Goal: Transaction & Acquisition: Obtain resource

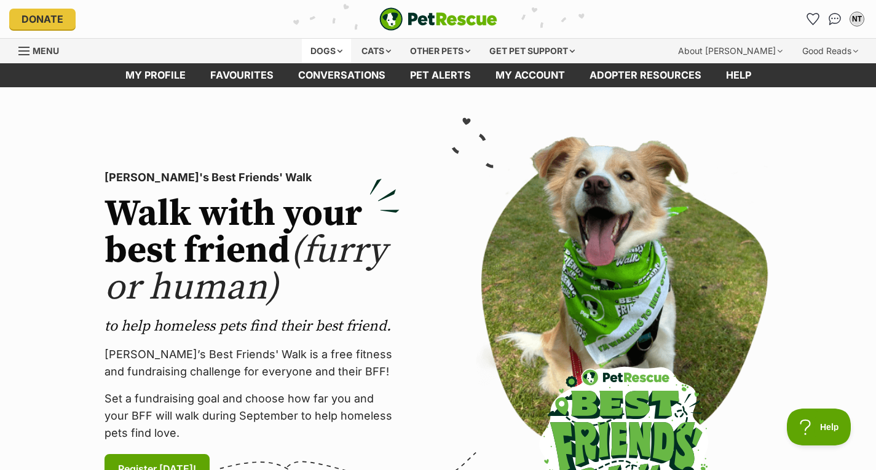
click at [337, 50] on div "Dogs" at bounding box center [326, 51] width 49 height 25
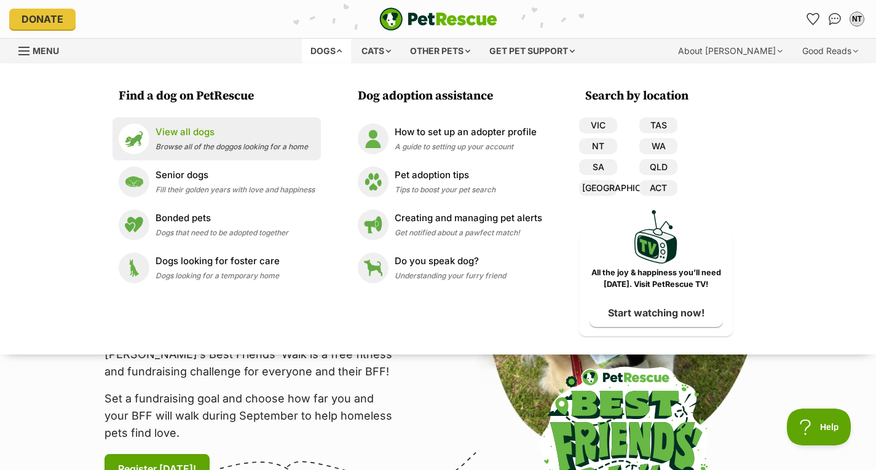
click at [248, 136] on p "View all dogs" at bounding box center [231, 132] width 152 height 14
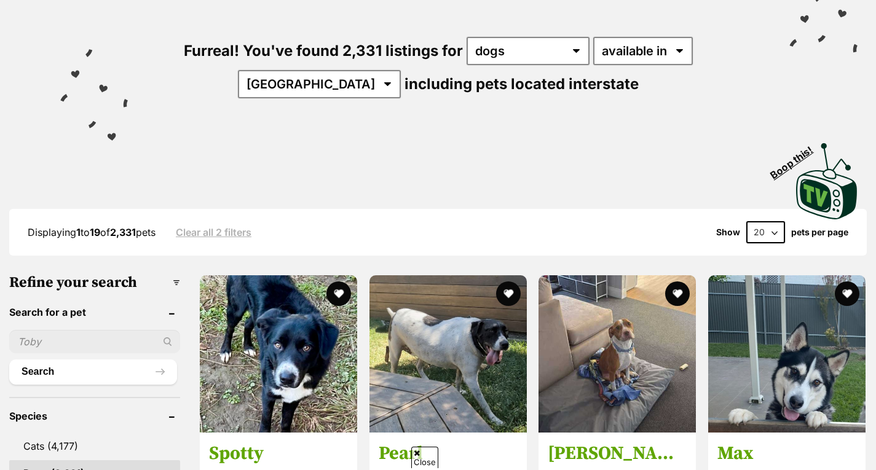
scroll to position [130, 0]
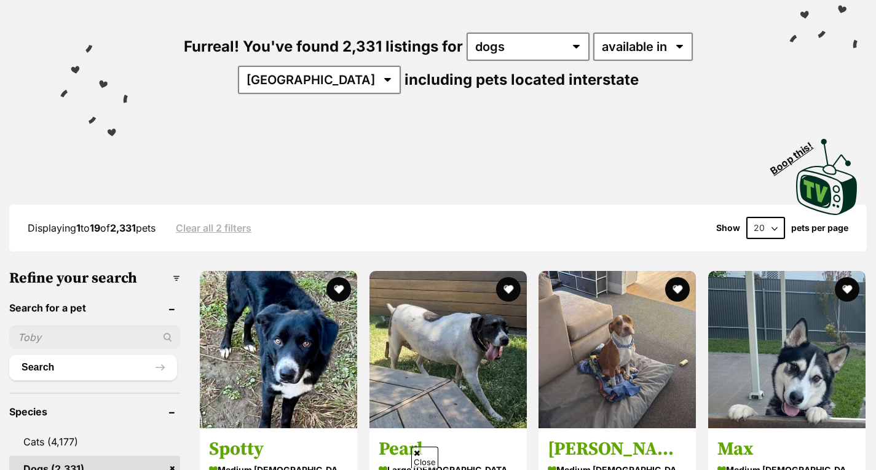
click at [114, 334] on input "text" at bounding box center [94, 337] width 171 height 23
type input "chi"
click at [9, 355] on button "Search" at bounding box center [93, 367] width 168 height 25
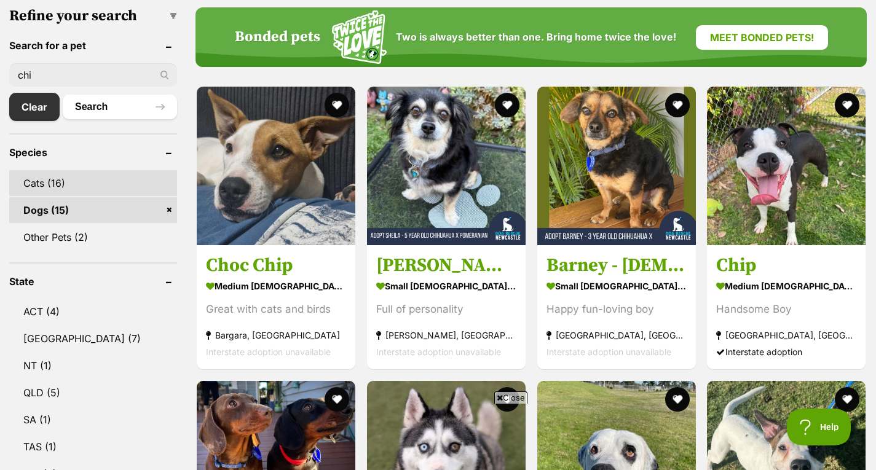
scroll to position [387, 0]
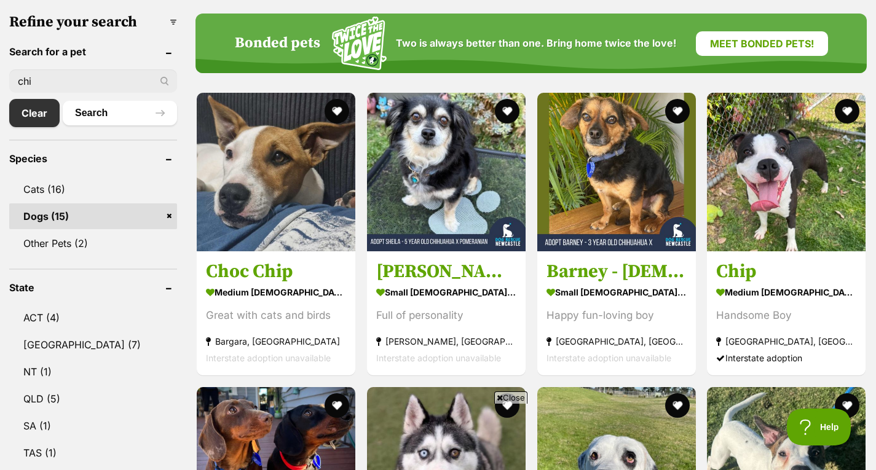
click at [103, 77] on input "chi" at bounding box center [93, 80] width 168 height 23
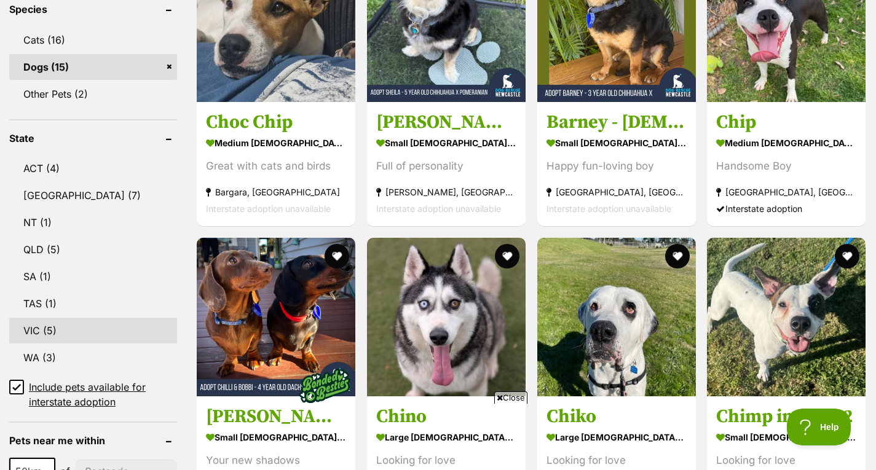
type input "c"
click at [72, 321] on link "VIC (5)" at bounding box center [93, 331] width 168 height 26
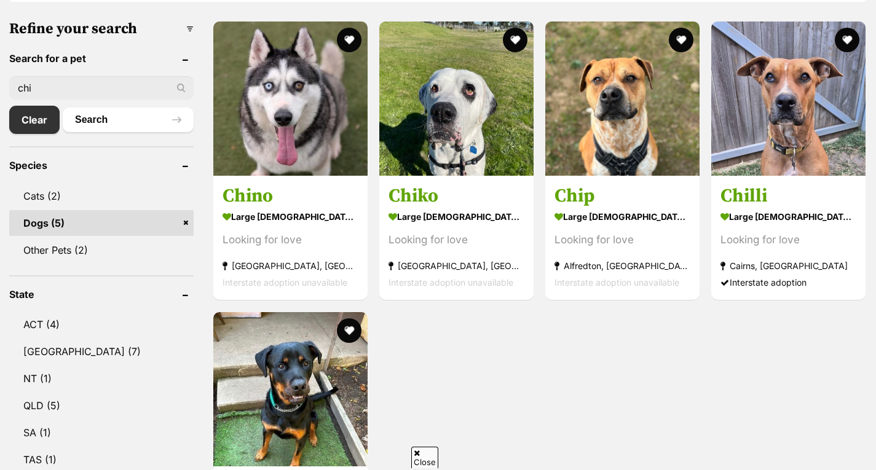
scroll to position [377, 0]
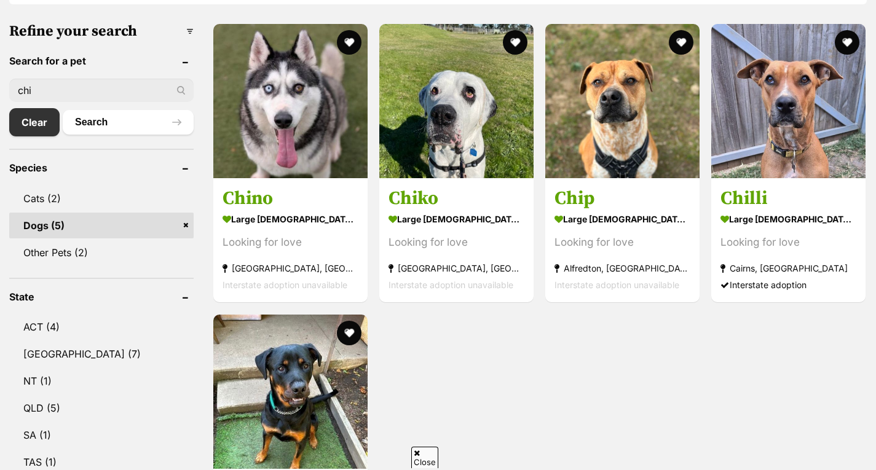
click at [76, 92] on input "chi" at bounding box center [101, 90] width 184 height 23
type input "c"
click at [63, 110] on button "Search" at bounding box center [128, 122] width 131 height 25
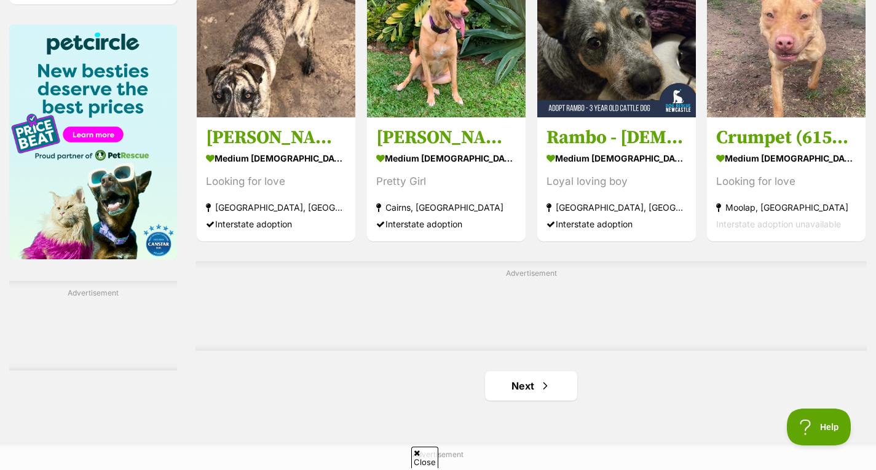
scroll to position [1870, 0]
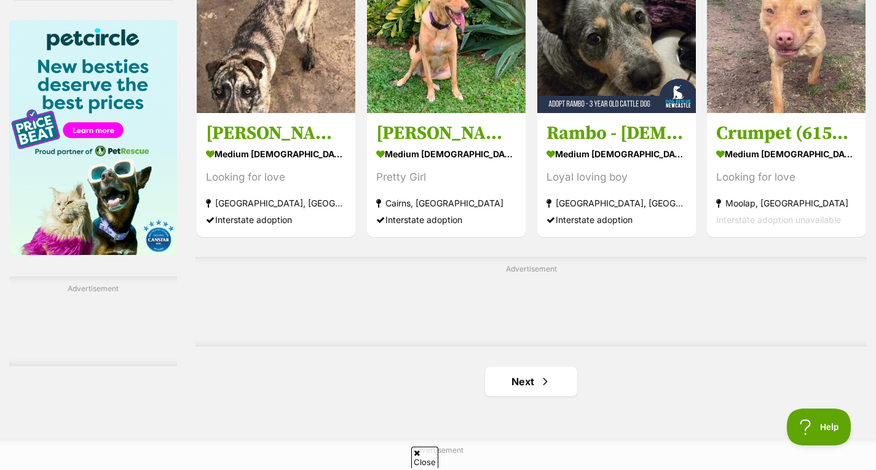
click at [553, 388] on link "Next" at bounding box center [531, 382] width 92 height 30
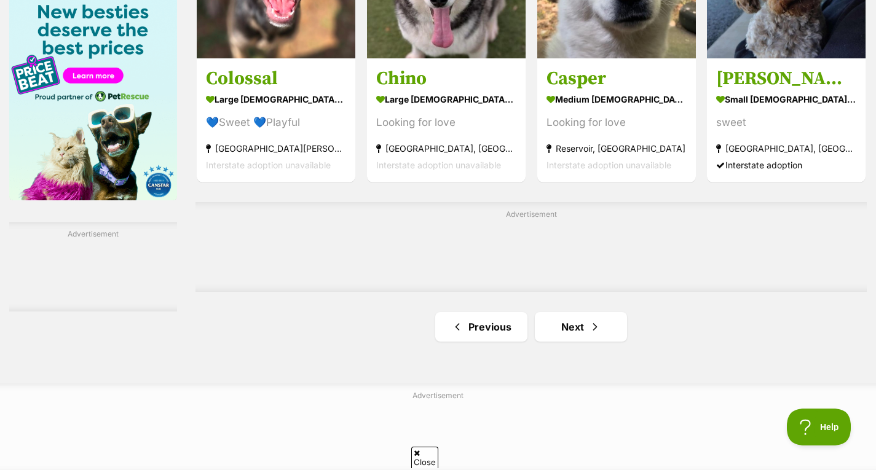
scroll to position [1943, 0]
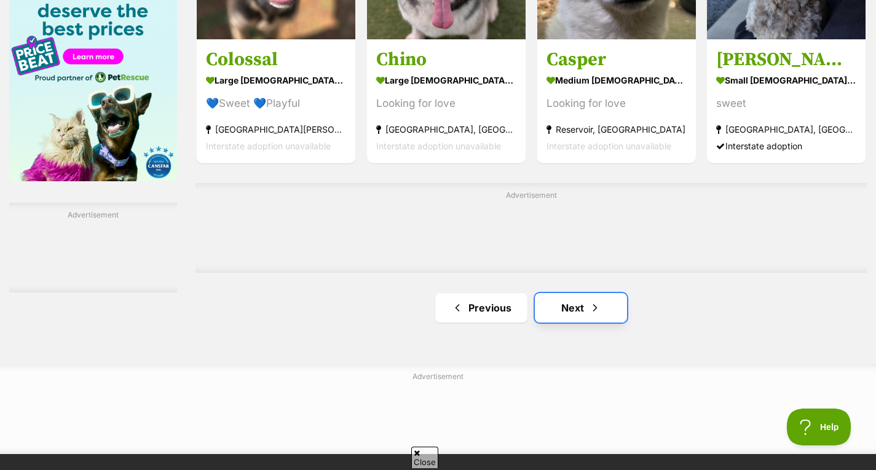
click at [570, 305] on link "Next" at bounding box center [581, 308] width 92 height 30
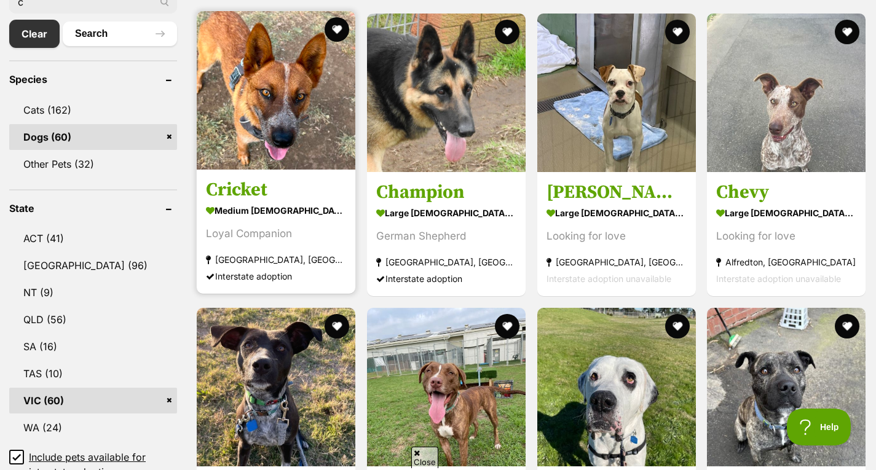
scroll to position [413, 0]
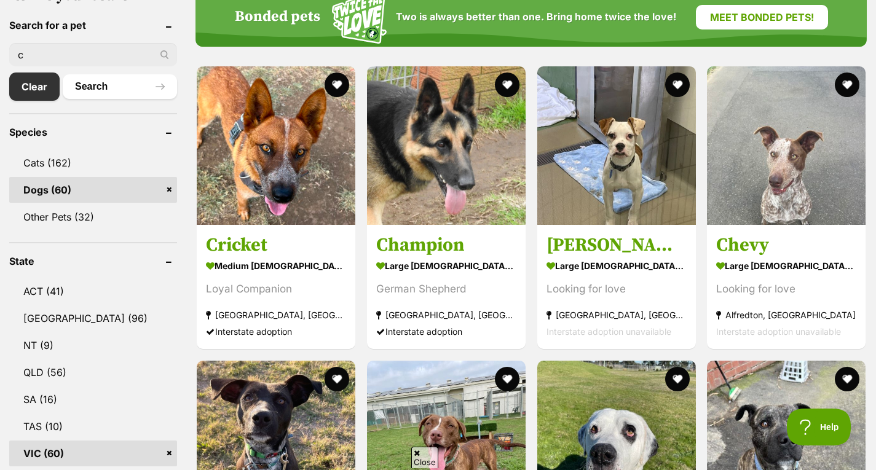
click at [87, 52] on input "c" at bounding box center [93, 54] width 168 height 23
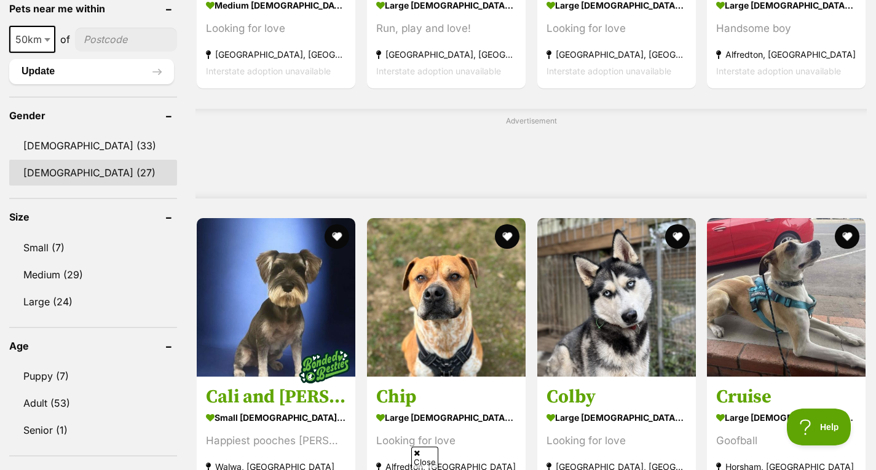
scroll to position [969, 0]
click at [96, 164] on link "Female (27)" at bounding box center [93, 172] width 168 height 26
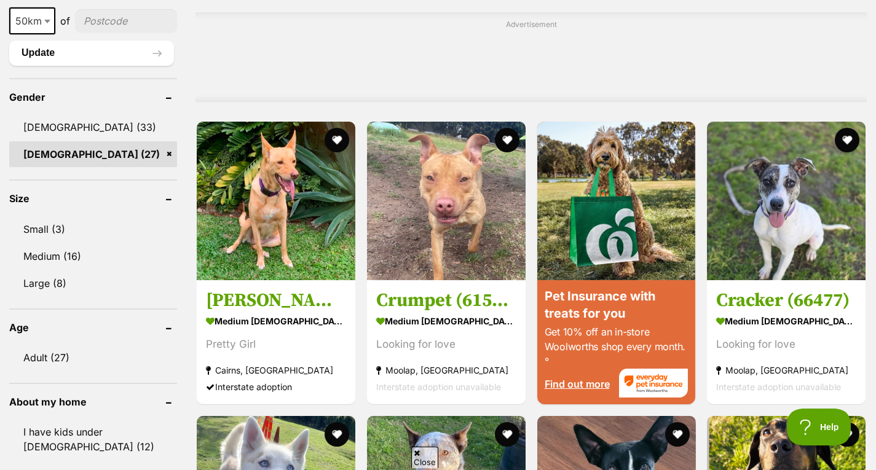
scroll to position [986, 0]
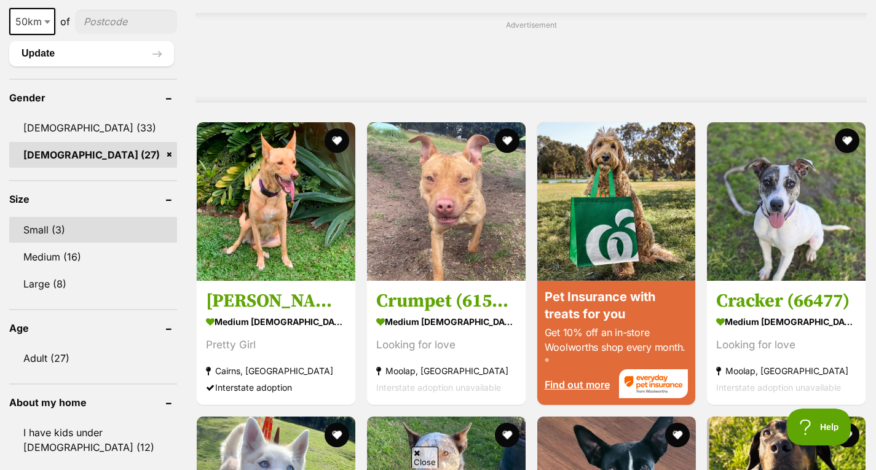
click at [93, 226] on link "Small (3)" at bounding box center [93, 230] width 168 height 26
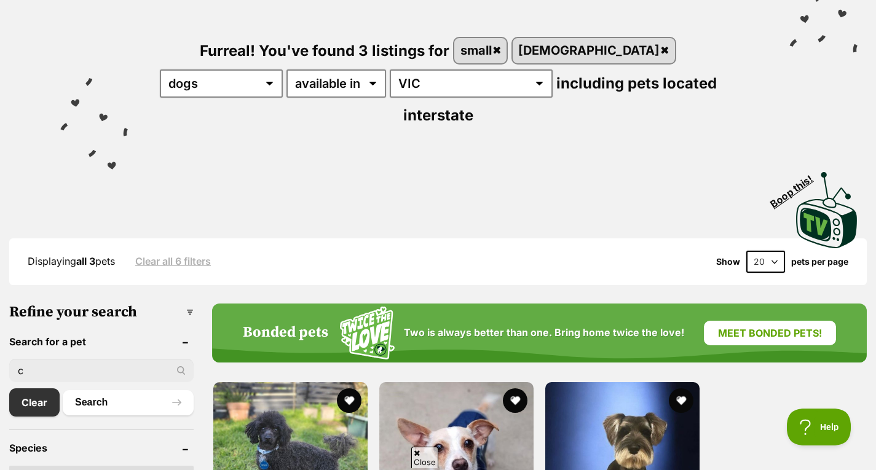
scroll to position [125, 0]
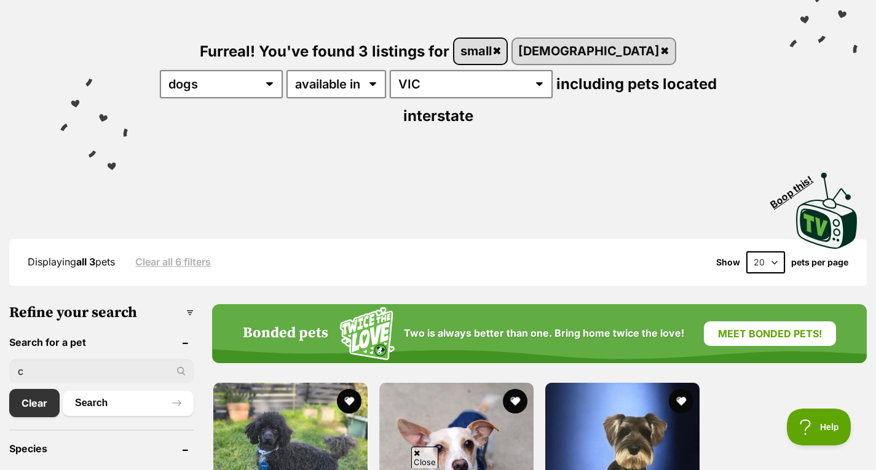
click at [486, 50] on link "small" at bounding box center [480, 51] width 52 height 25
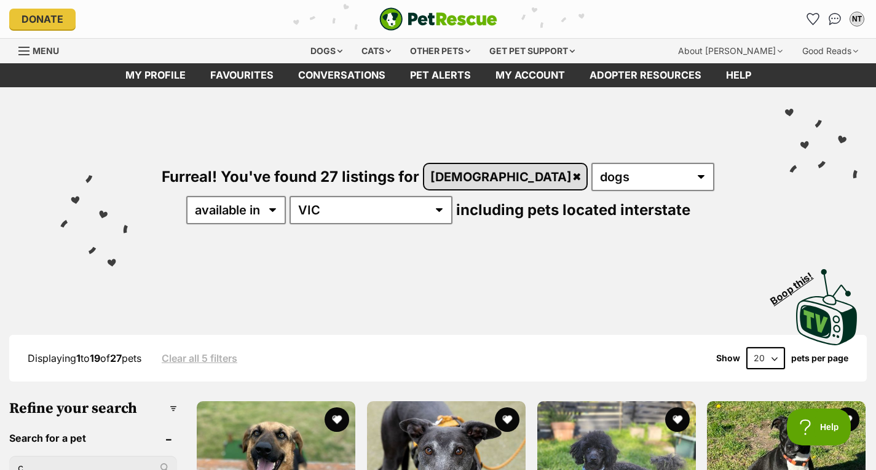
click at [473, 177] on link "[DEMOGRAPHIC_DATA]" at bounding box center [505, 176] width 162 height 25
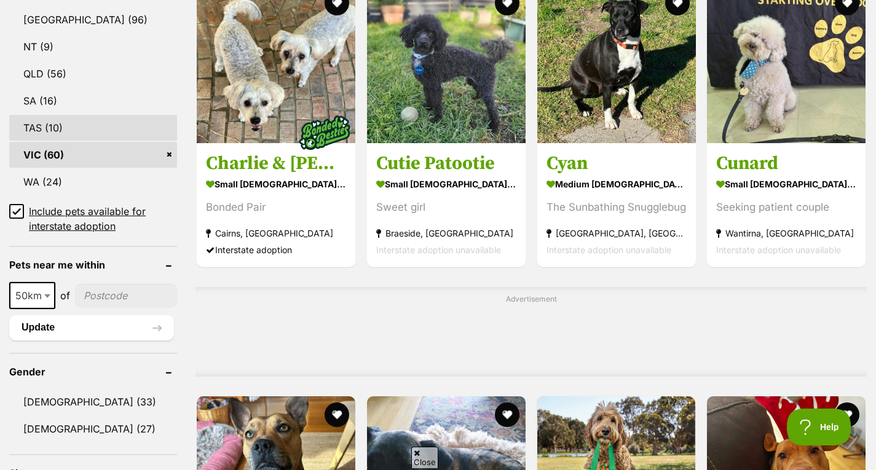
scroll to position [714, 0]
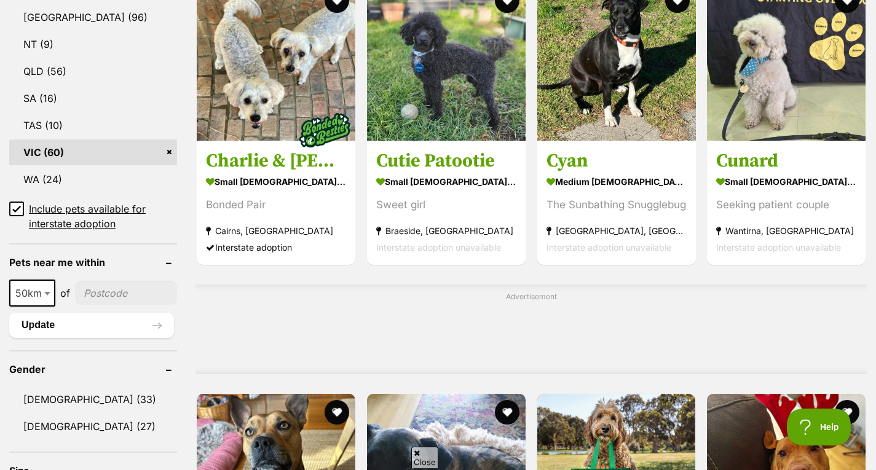
click at [173, 147] on link "VIC (60)" at bounding box center [93, 153] width 168 height 26
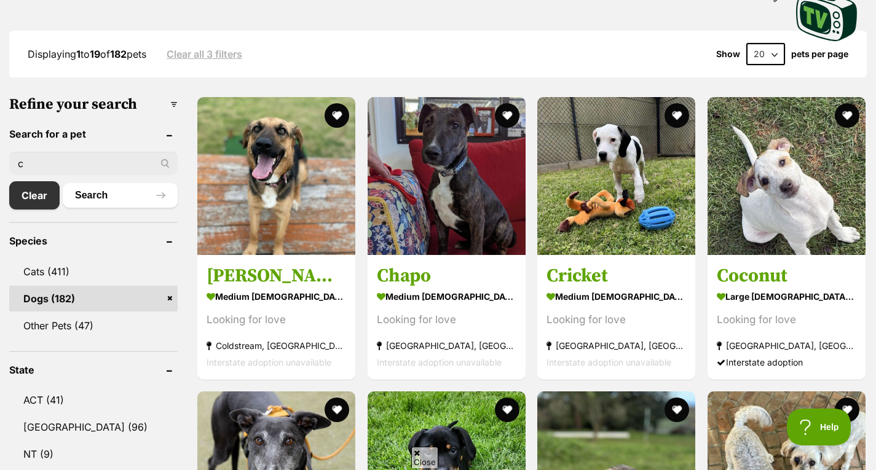
scroll to position [306, 0]
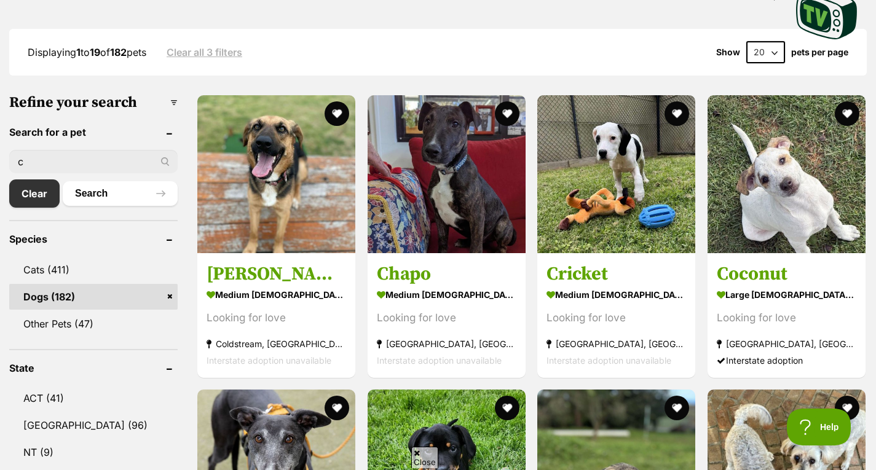
click at [104, 157] on input "c" at bounding box center [93, 161] width 168 height 23
click at [63, 181] on button "Search" at bounding box center [120, 193] width 115 height 25
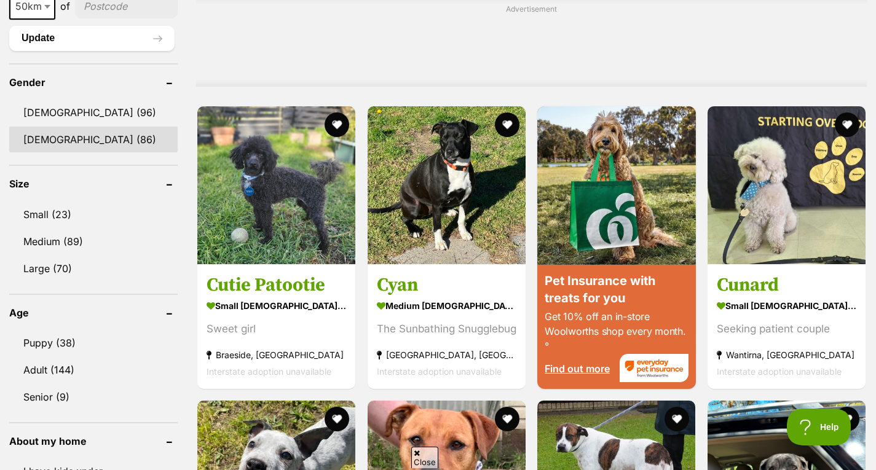
click at [87, 145] on link "[DEMOGRAPHIC_DATA] (86)" at bounding box center [93, 140] width 168 height 26
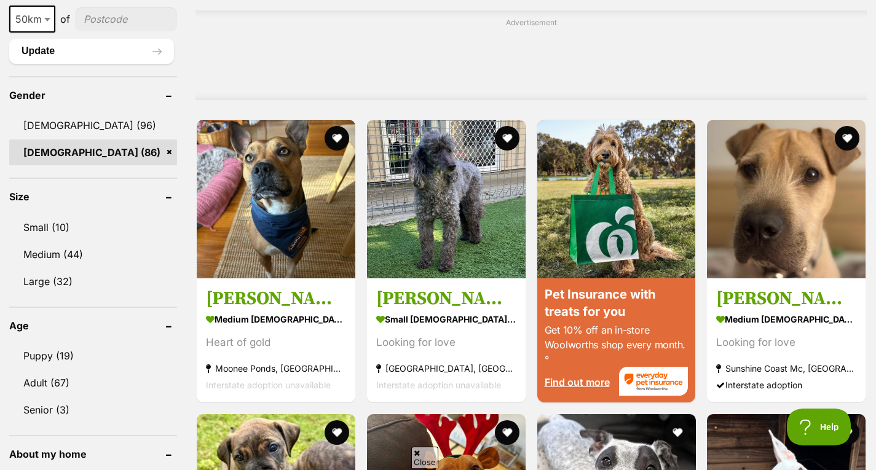
scroll to position [1013, 0]
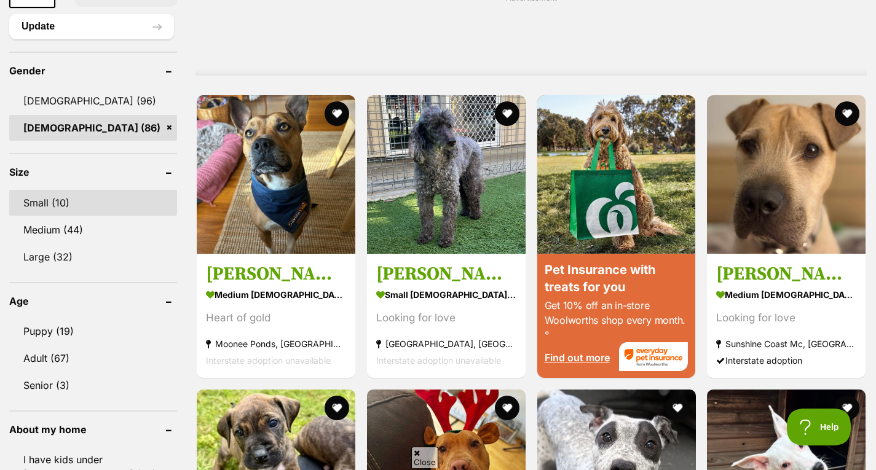
click at [89, 211] on link "Small (10)" at bounding box center [93, 203] width 168 height 26
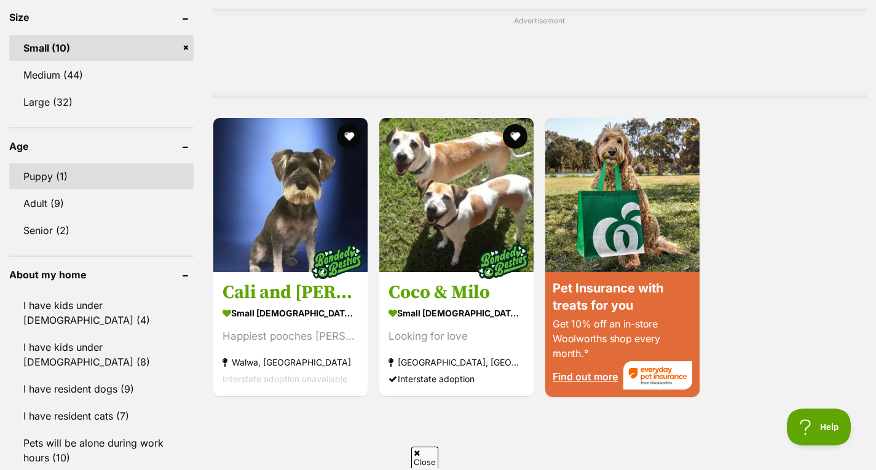
click at [87, 163] on link "Puppy (1)" at bounding box center [101, 176] width 184 height 26
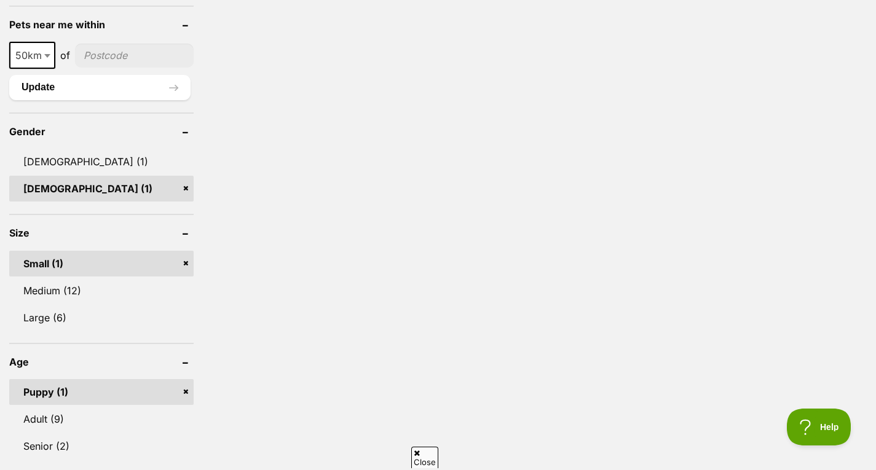
scroll to position [795, 0]
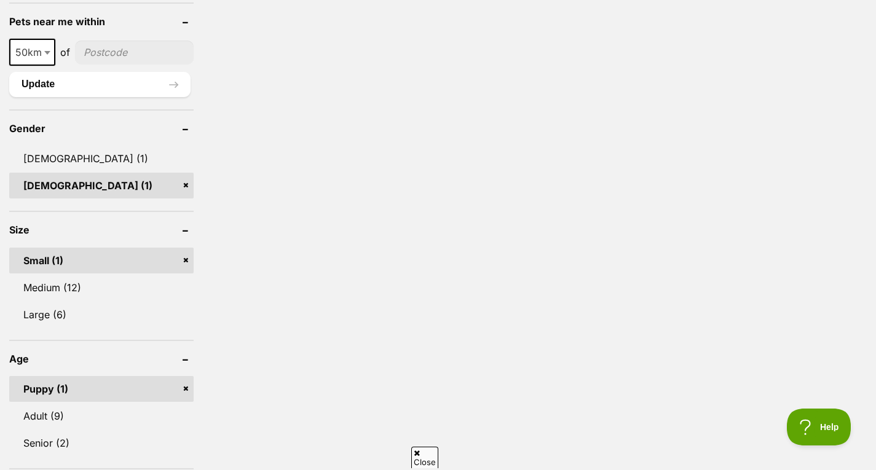
click at [187, 248] on link "Small (1)" at bounding box center [101, 261] width 184 height 26
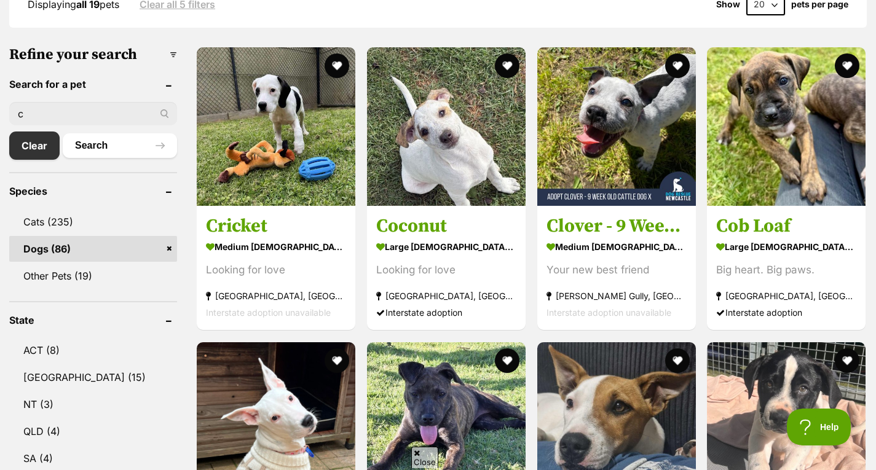
scroll to position [383, 0]
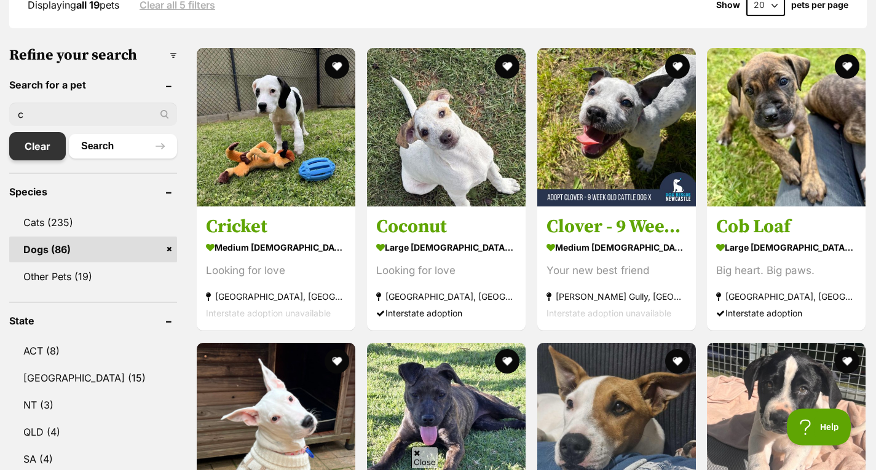
click at [44, 132] on link "Clear" at bounding box center [37, 146] width 57 height 28
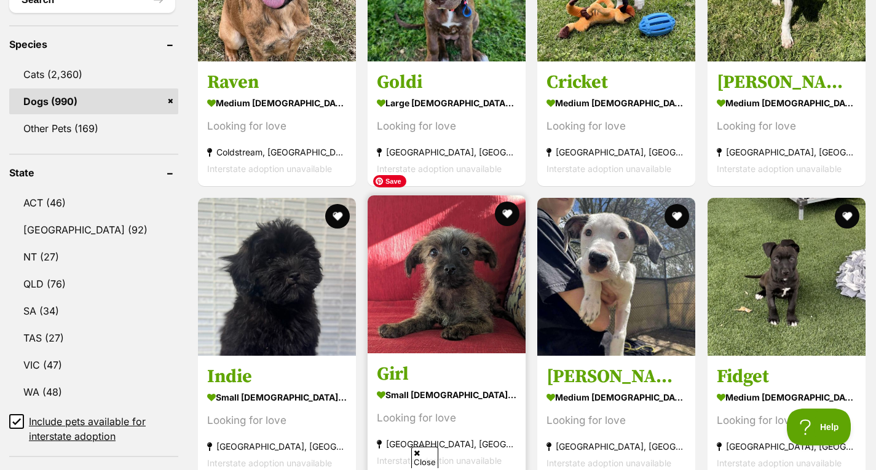
click at [411, 239] on img at bounding box center [447, 274] width 158 height 158
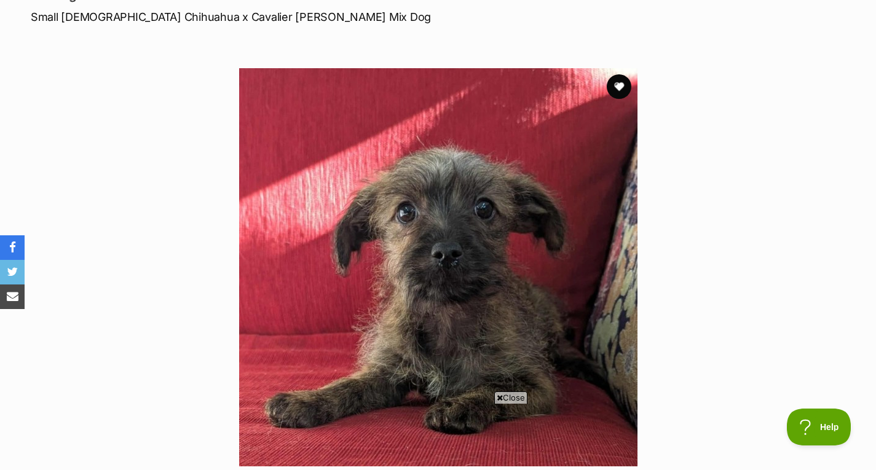
scroll to position [191, 0]
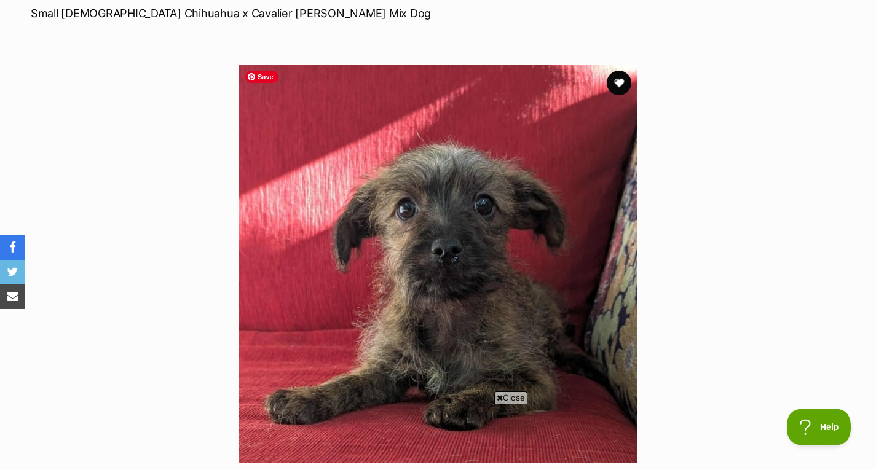
click at [504, 391] on img at bounding box center [438, 264] width 398 height 398
click at [505, 396] on span "Close" at bounding box center [510, 397] width 33 height 12
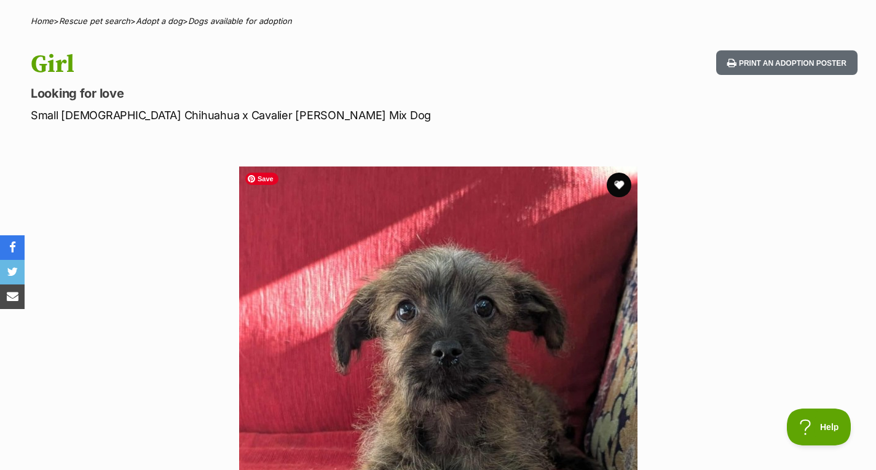
scroll to position [0, 0]
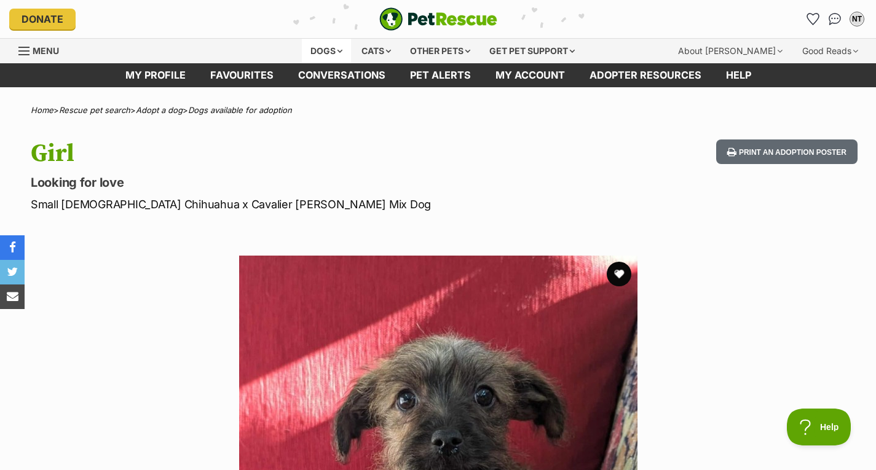
click at [333, 49] on div "Dogs" at bounding box center [326, 51] width 49 height 25
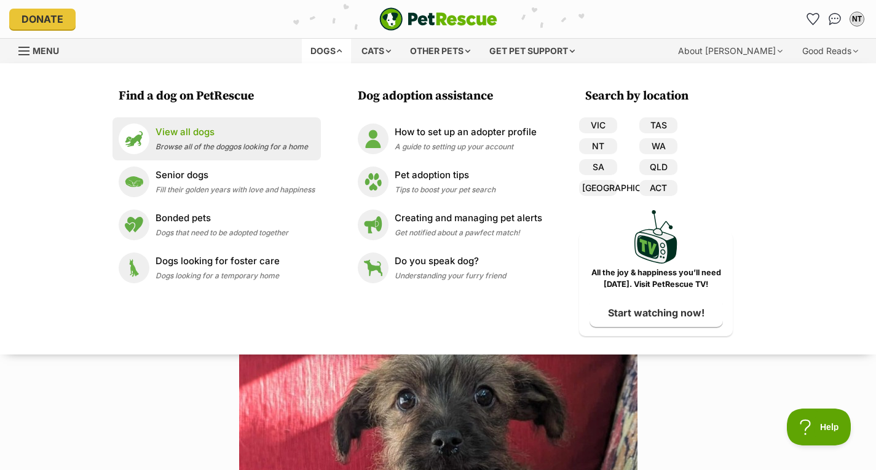
click at [253, 132] on p "View all dogs" at bounding box center [231, 132] width 152 height 14
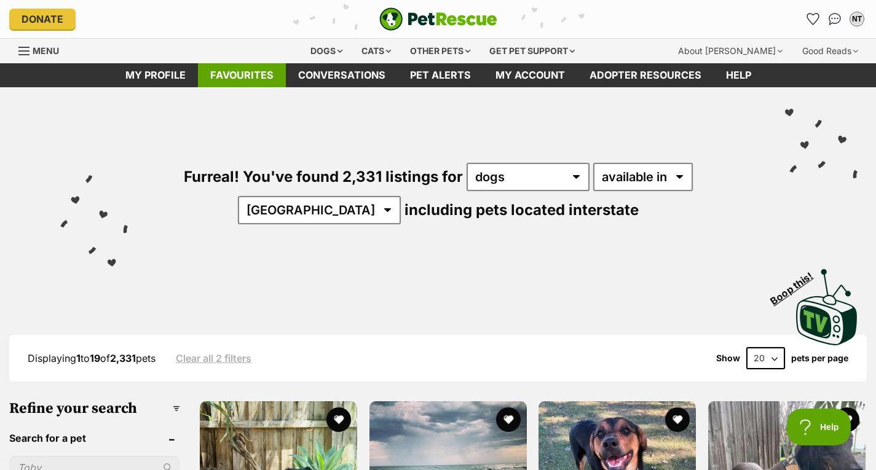
click at [247, 73] on link "Favourites" at bounding box center [242, 75] width 88 height 24
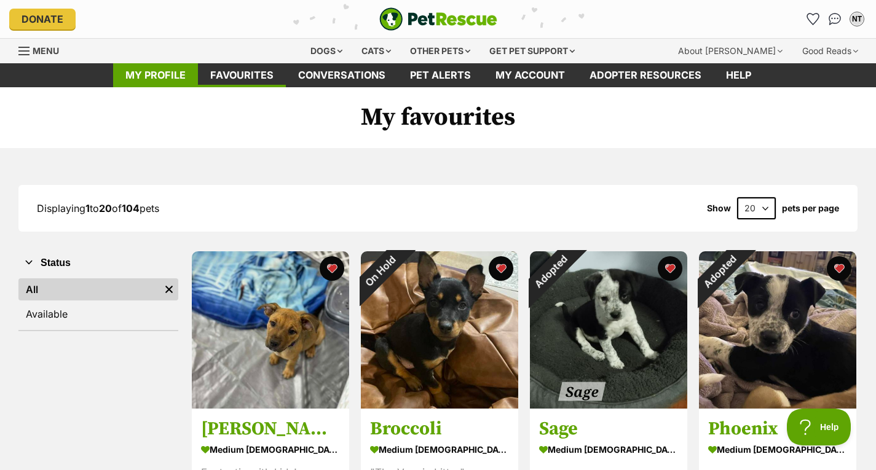
click at [179, 65] on link "My profile" at bounding box center [155, 75] width 85 height 24
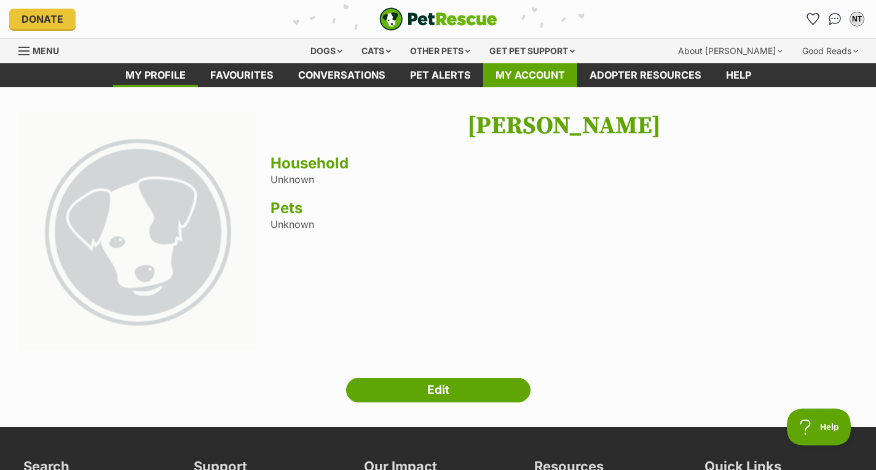
click at [540, 76] on link "My account" at bounding box center [530, 75] width 94 height 24
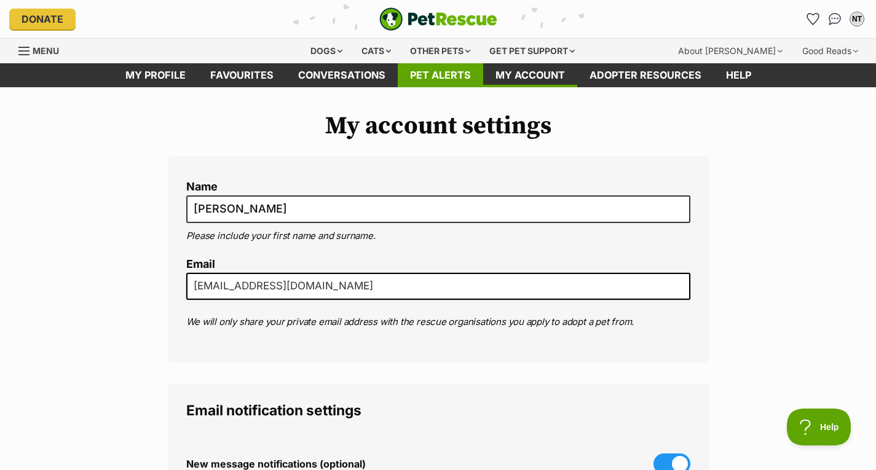
click at [449, 85] on link "Pet alerts" at bounding box center [440, 75] width 85 height 24
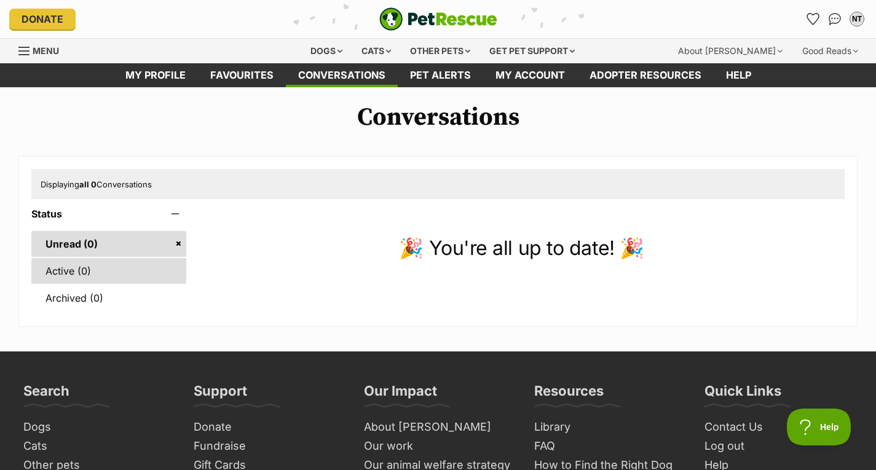
click at [112, 267] on link "Active (0)" at bounding box center [108, 271] width 155 height 26
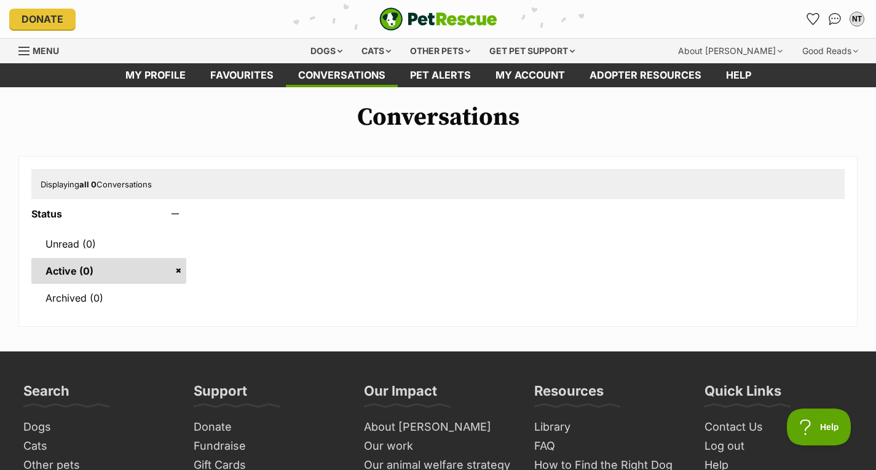
click at [30, 52] on div "Menu" at bounding box center [24, 51] width 12 height 10
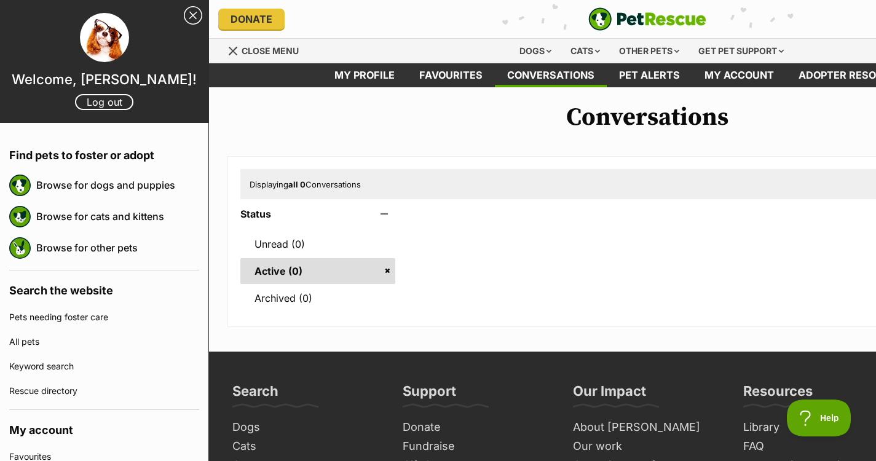
click at [184, 9] on link "Close Sidebar" at bounding box center [193, 15] width 18 height 18
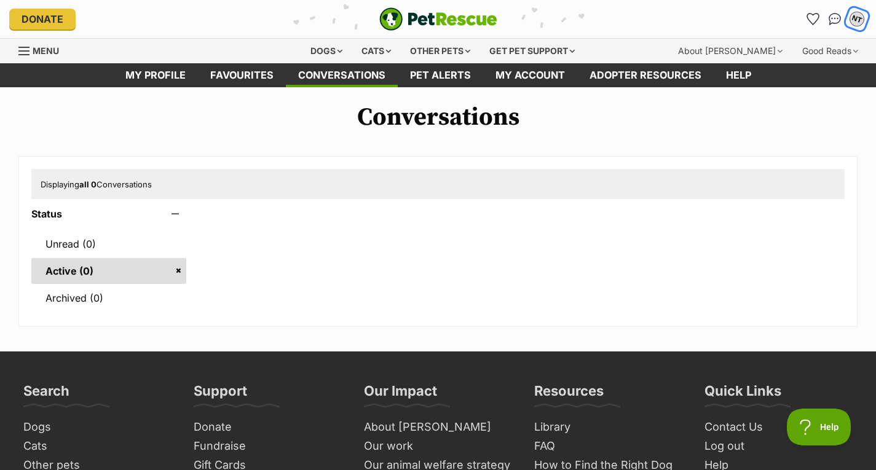
click at [862, 26] on button "NT" at bounding box center [856, 18] width 25 height 25
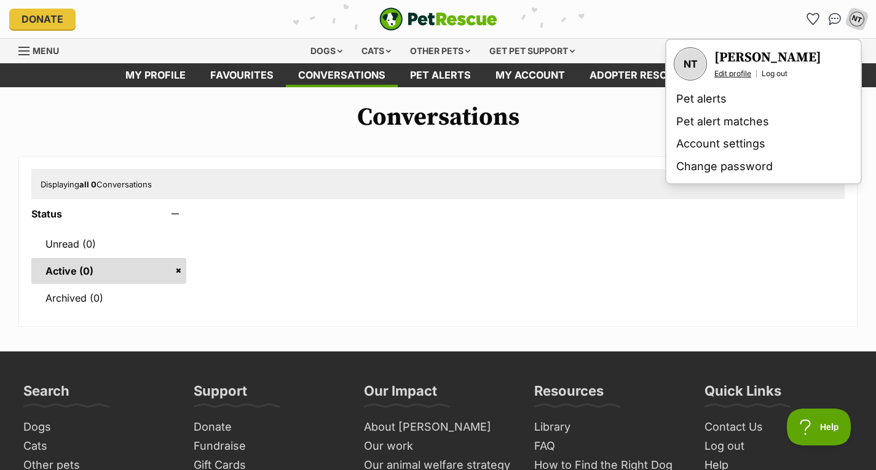
click at [740, 71] on link "Edit profile" at bounding box center [732, 74] width 37 height 10
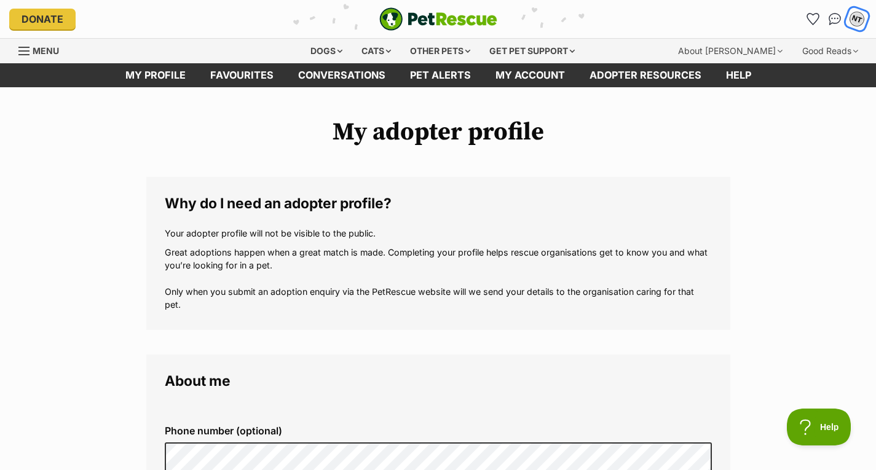
click at [856, 18] on div "NT" at bounding box center [857, 19] width 16 height 16
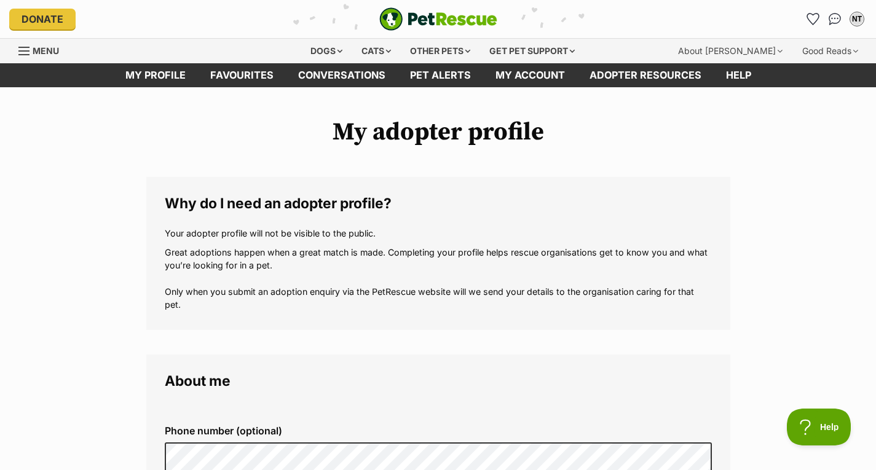
click at [31, 49] on link "Menu" at bounding box center [42, 50] width 49 height 22
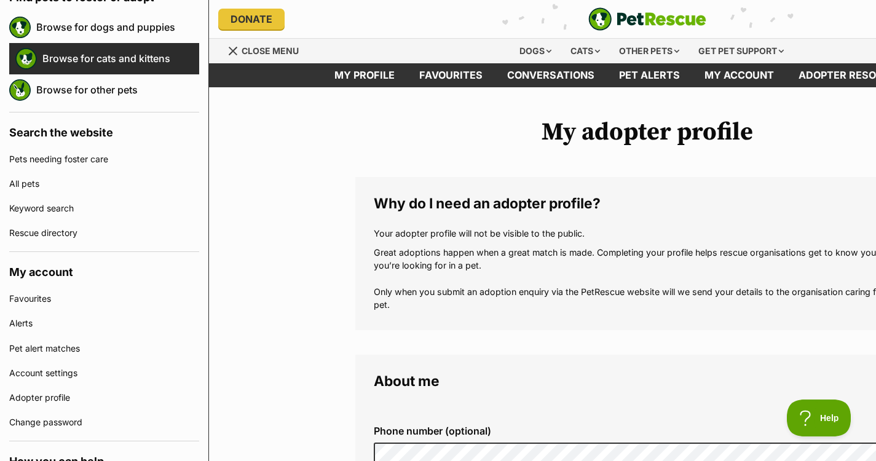
scroll to position [157, 0]
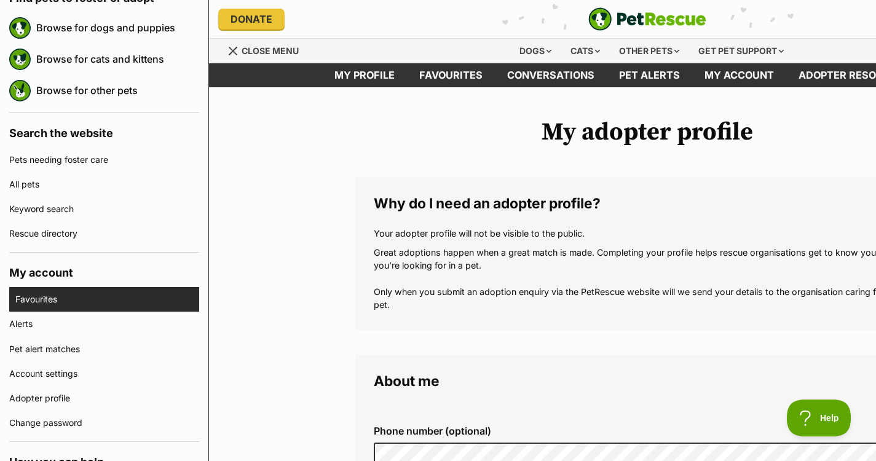
click at [61, 291] on link "Favourites" at bounding box center [107, 299] width 184 height 25
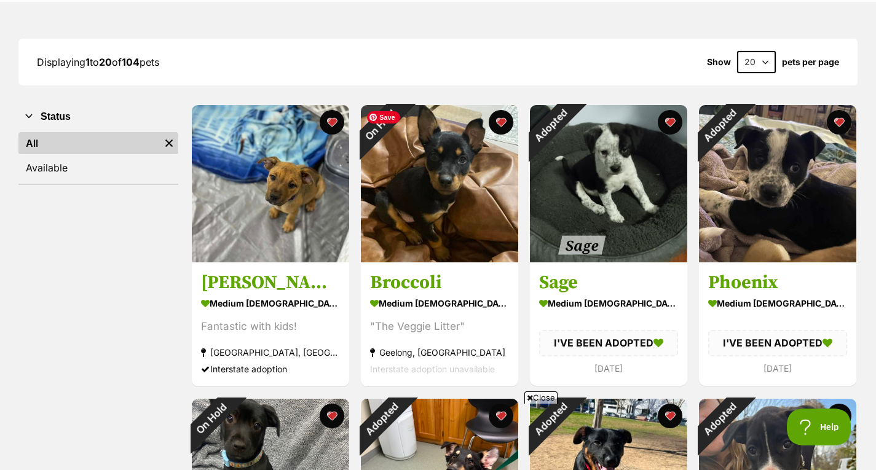
scroll to position [177, 0]
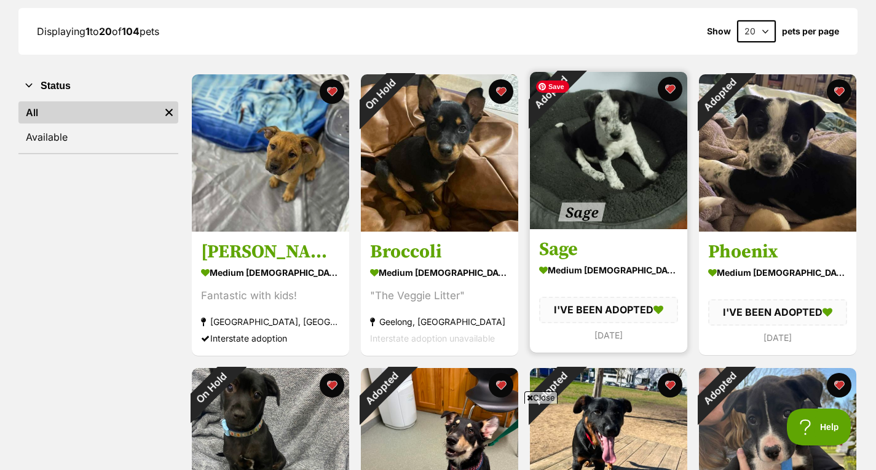
click at [605, 170] on img at bounding box center [608, 150] width 157 height 157
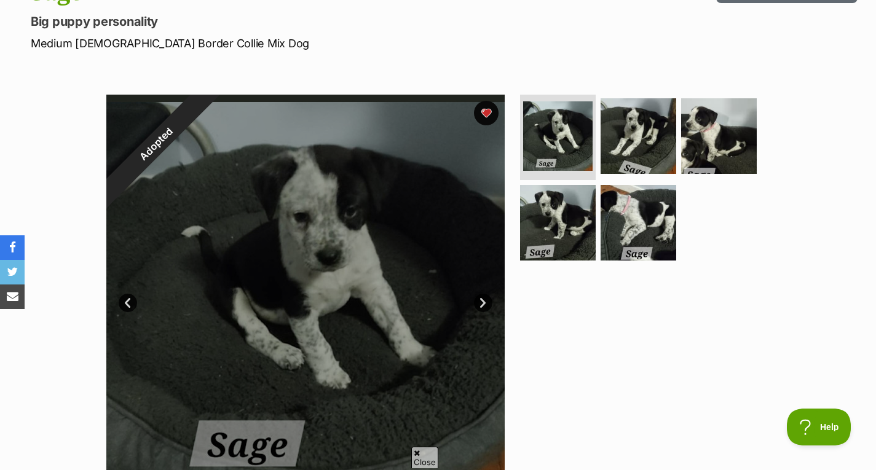
scroll to position [162, 0]
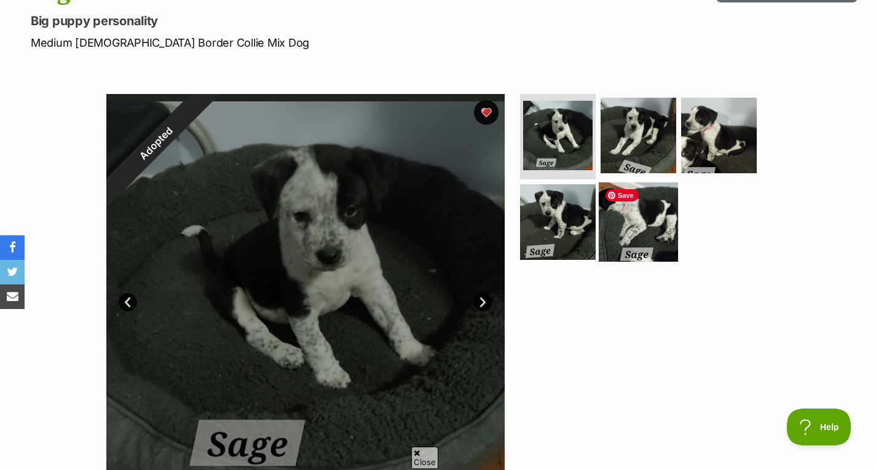
click at [634, 232] on img at bounding box center [638, 222] width 79 height 79
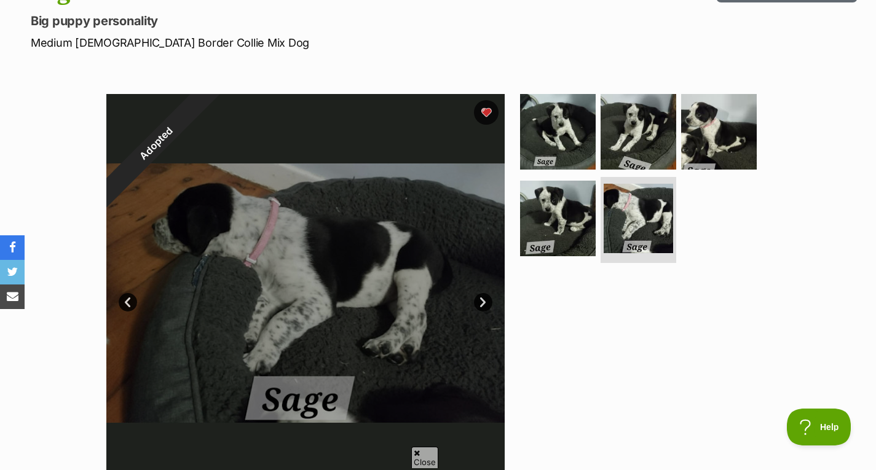
scroll to position [0, 0]
